Goal: Transaction & Acquisition: Book appointment/travel/reservation

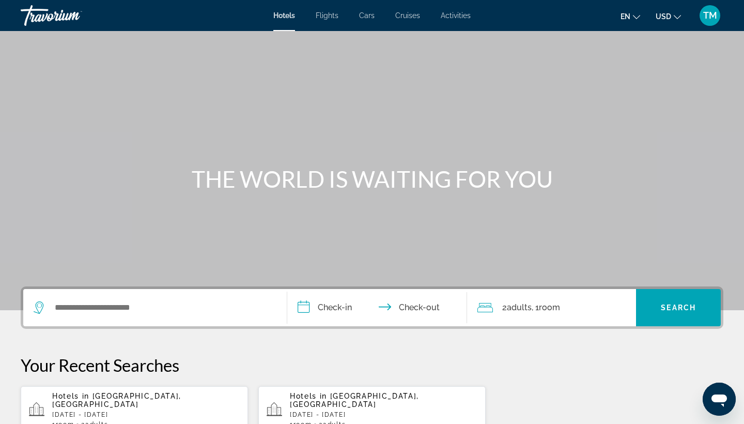
click at [326, 21] on div "Hotels Flights Cars Cruises Activities Hotels Flights Cars Cruises Activities e…" at bounding box center [372, 15] width 744 height 27
click at [327, 20] on div "Hotels Flights Cars Cruises Activities Hotels Flights Cars Cruises Activities e…" at bounding box center [372, 15] width 744 height 27
click at [329, 14] on span "Flights" at bounding box center [327, 15] width 23 height 8
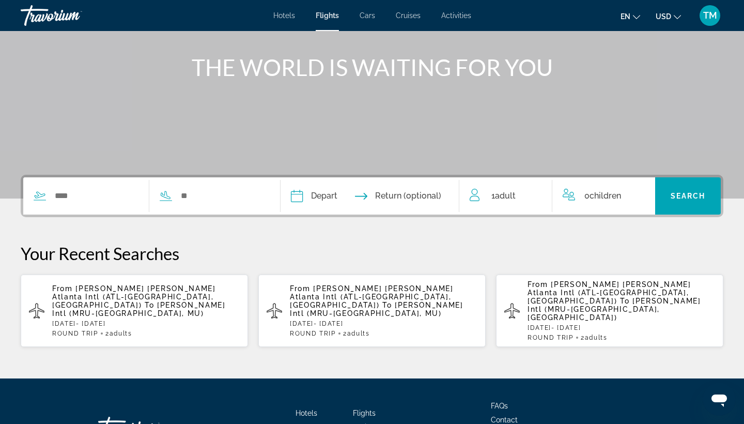
scroll to position [114, 0]
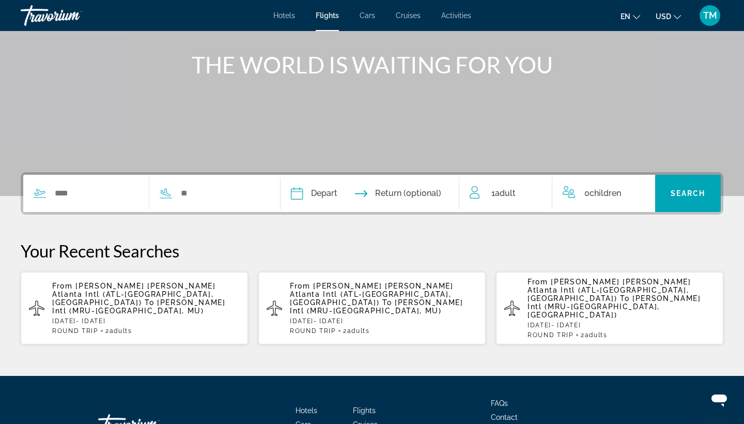
click at [148, 327] on div "ROUND TRIP 2 Adult Adults" at bounding box center [146, 330] width 188 height 7
